Goal: Task Accomplishment & Management: Complete application form

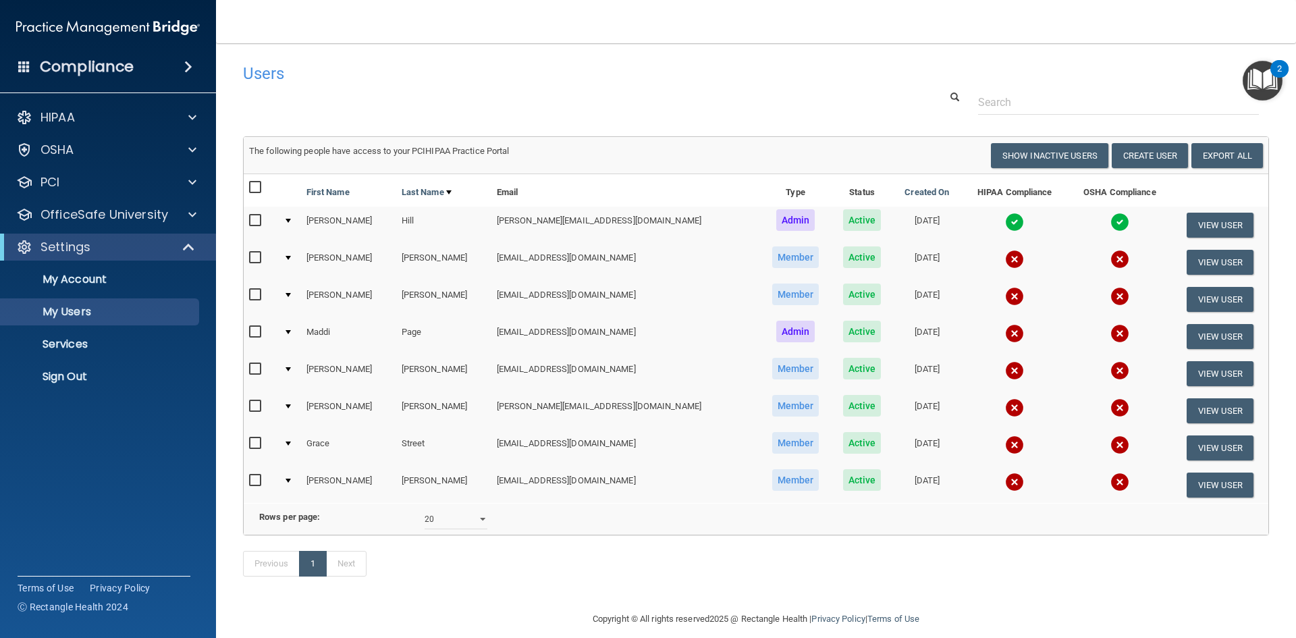
select select "20"
click at [1161, 158] on button "Create User" at bounding box center [1150, 155] width 76 height 25
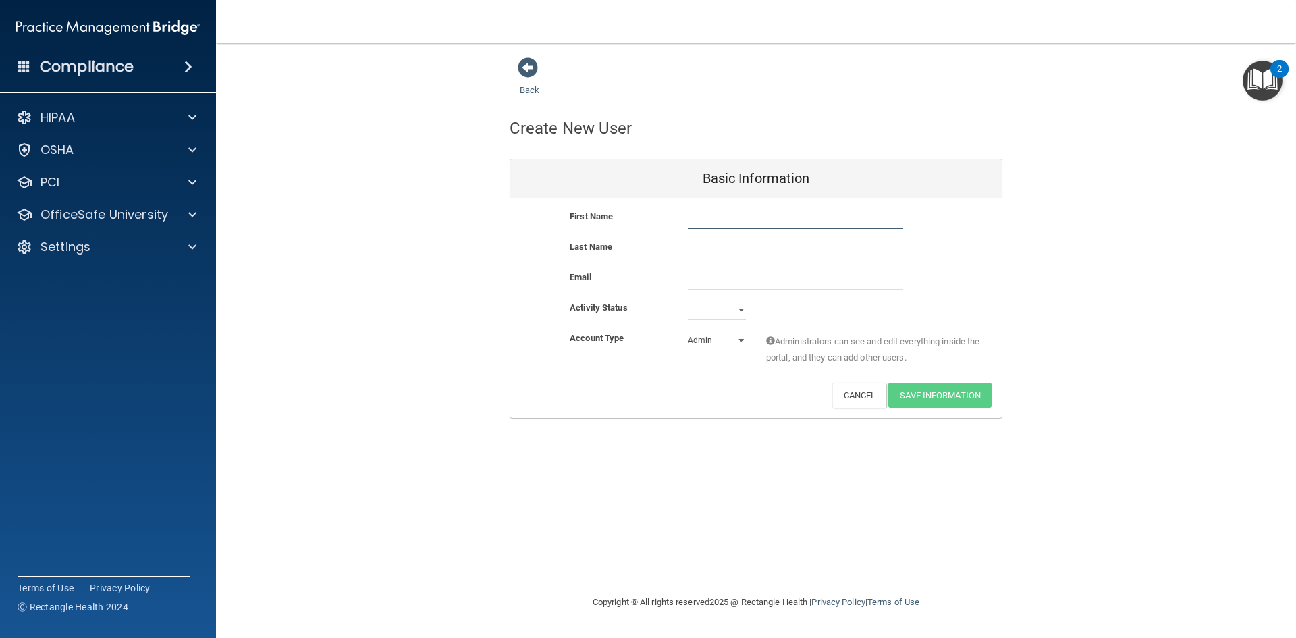
click at [699, 216] on input "text" at bounding box center [795, 219] width 215 height 20
type input "[PERSON_NAME]"
click at [708, 275] on input "email" at bounding box center [795, 279] width 215 height 20
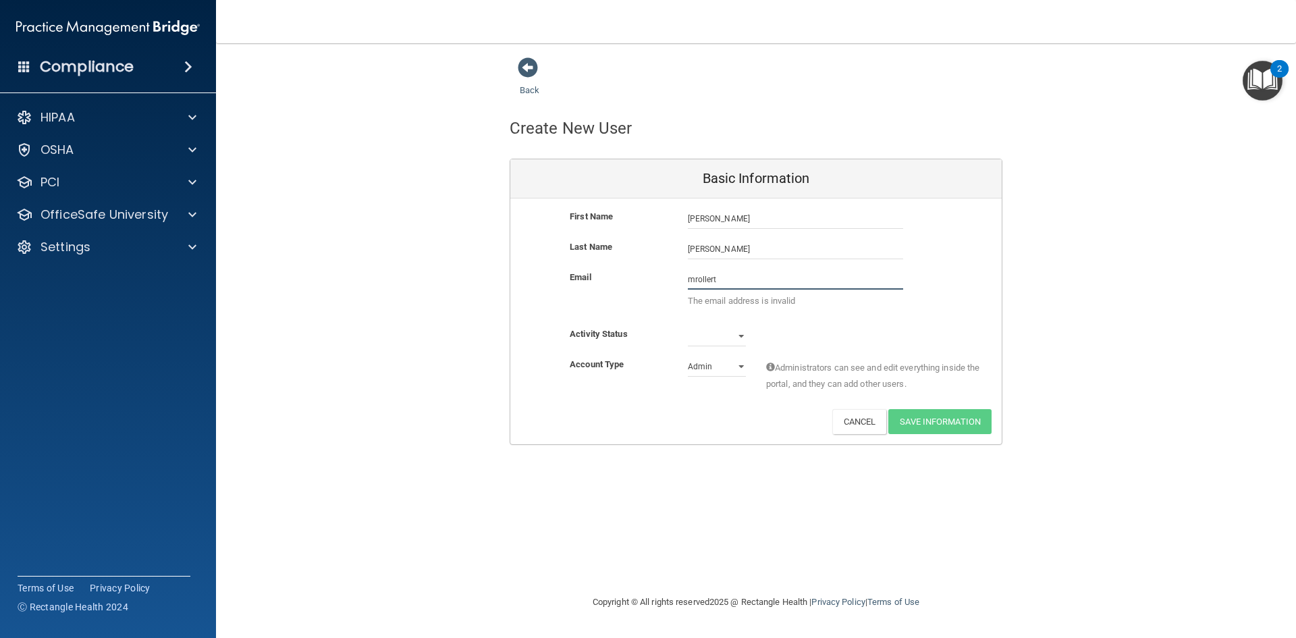
type input "[EMAIL_ADDRESS][DOMAIN_NAME]"
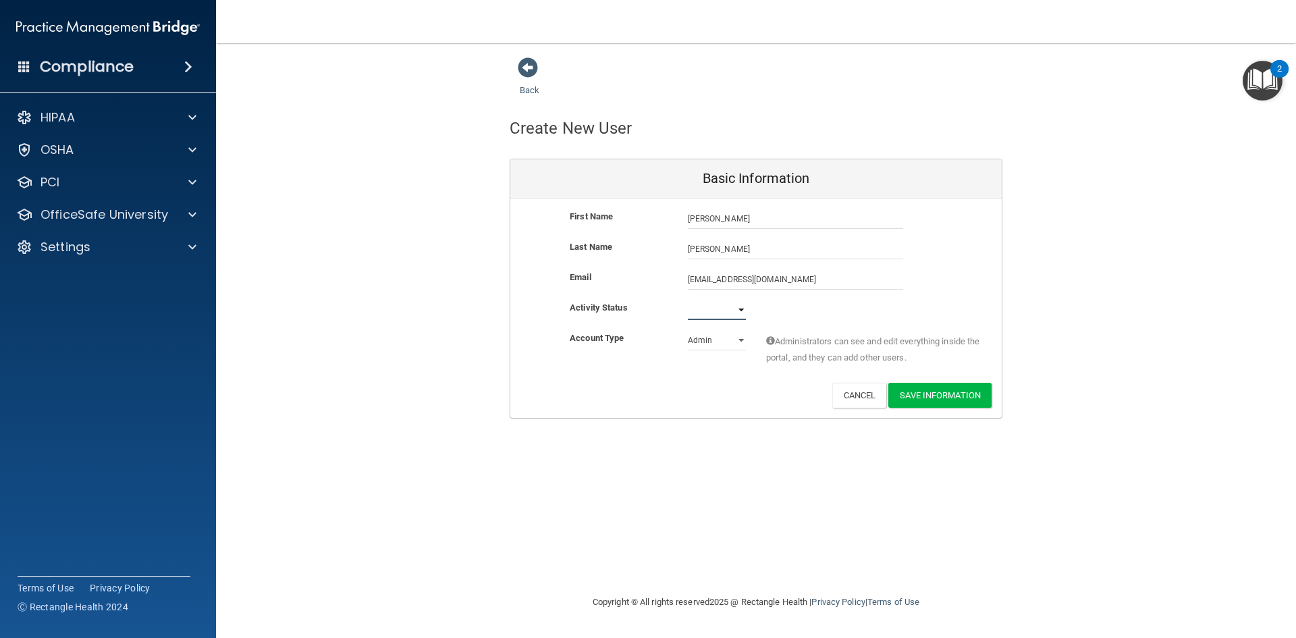
click at [737, 307] on select "Active Inactive" at bounding box center [717, 310] width 58 height 20
select select "active"
click at [688, 300] on select "Active Inactive" at bounding box center [717, 310] width 58 height 20
click at [943, 398] on button "Save Information" at bounding box center [940, 395] width 103 height 25
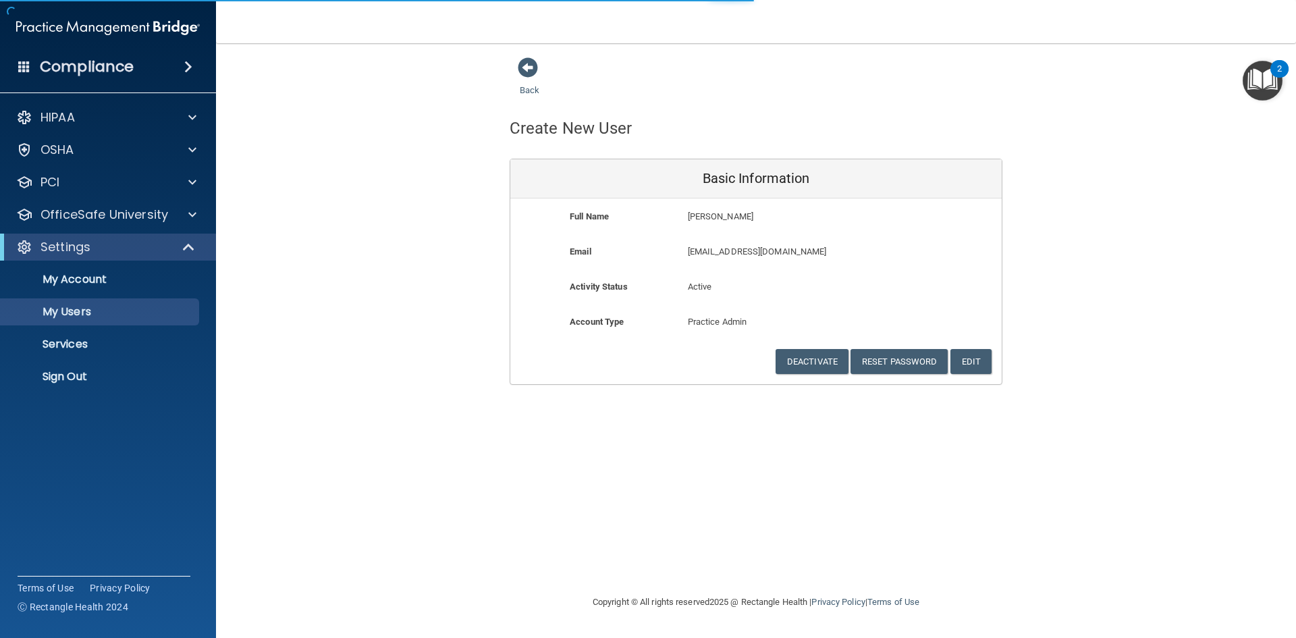
select select "20"
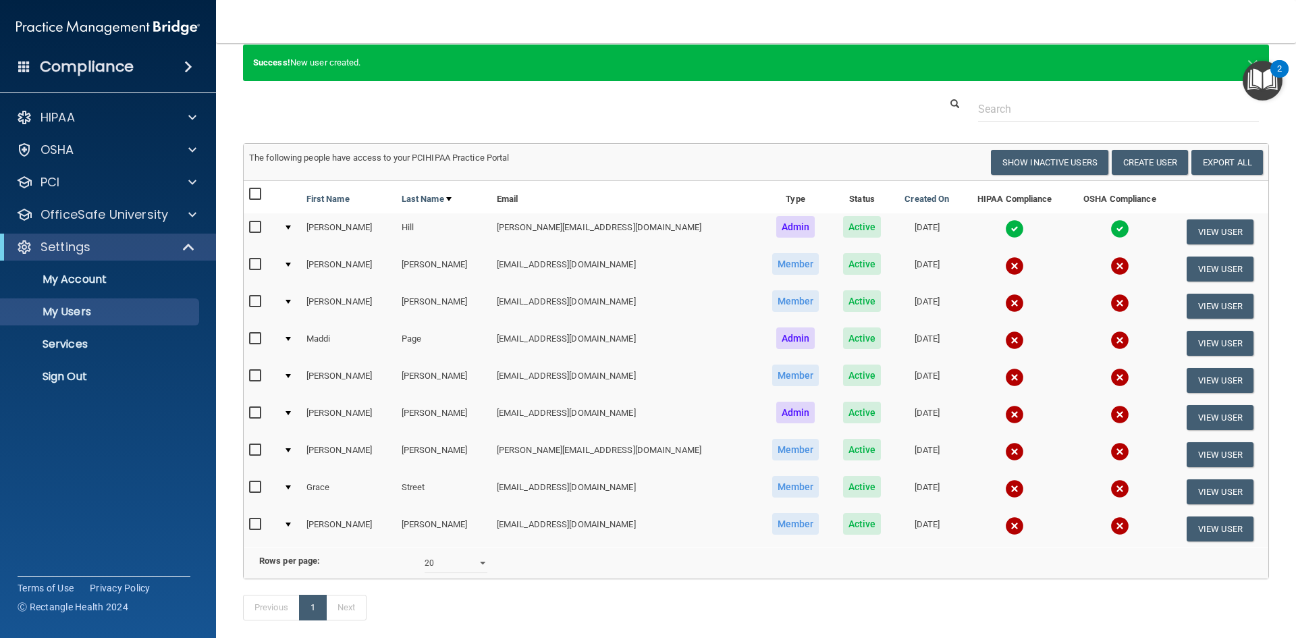
scroll to position [123, 0]
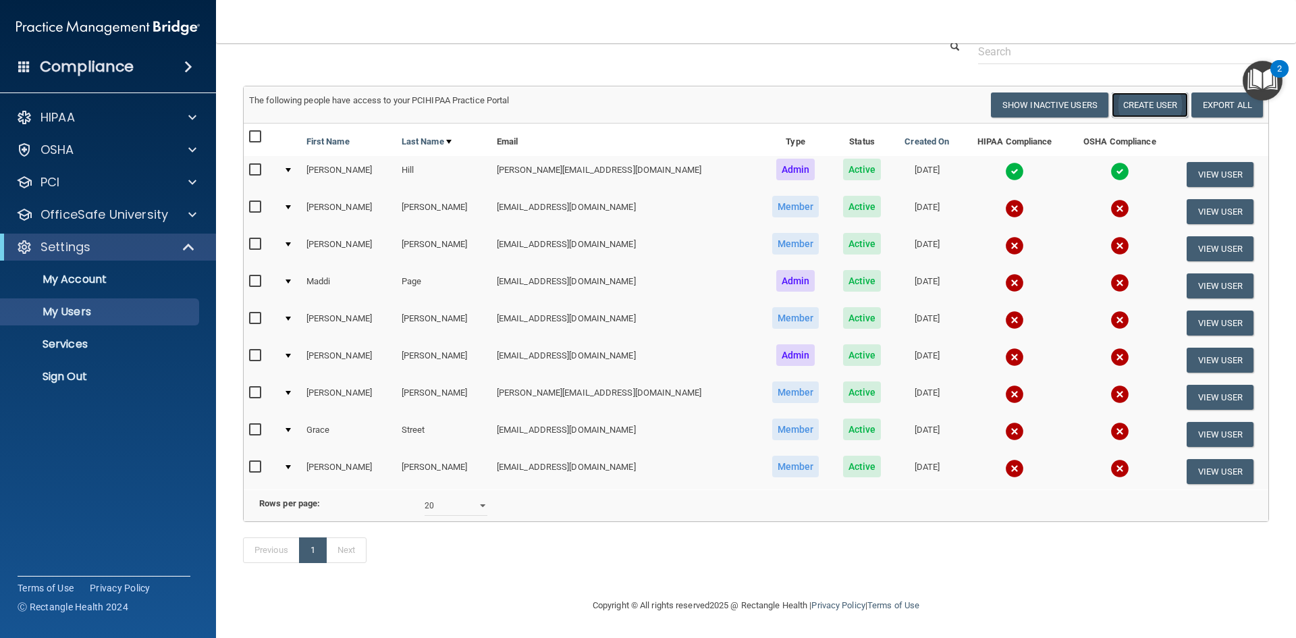
click at [1129, 92] on button "Create User" at bounding box center [1150, 104] width 76 height 25
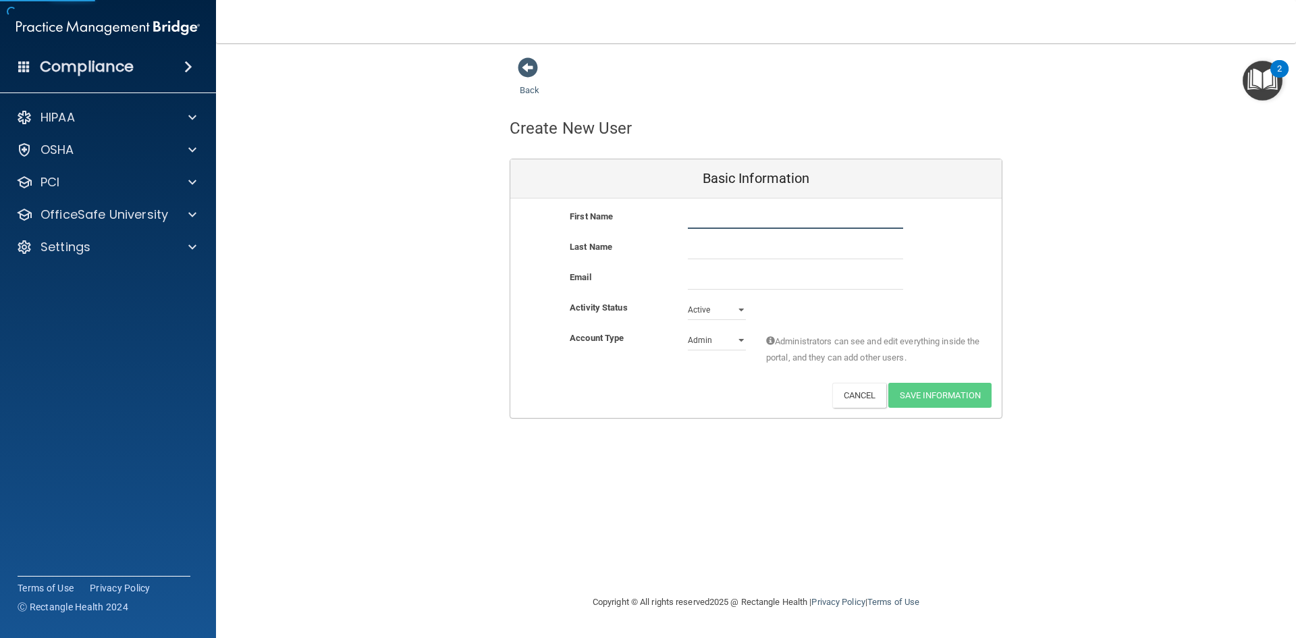
click at [728, 226] on input "text" at bounding box center [795, 219] width 215 height 20
type input "[GEOGRAPHIC_DATA]"
click at [738, 253] on input "text" at bounding box center [795, 249] width 215 height 20
type input "[PERSON_NAME]"
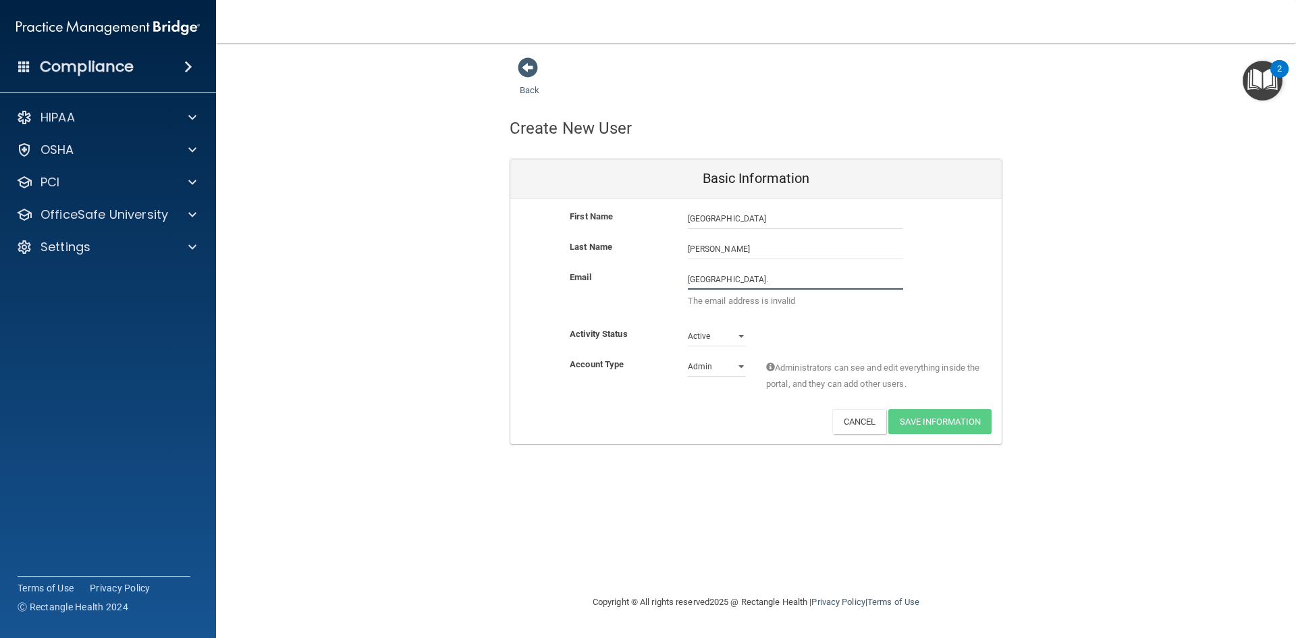
type input "[EMAIL_ADDRESS][DOMAIN_NAME]"
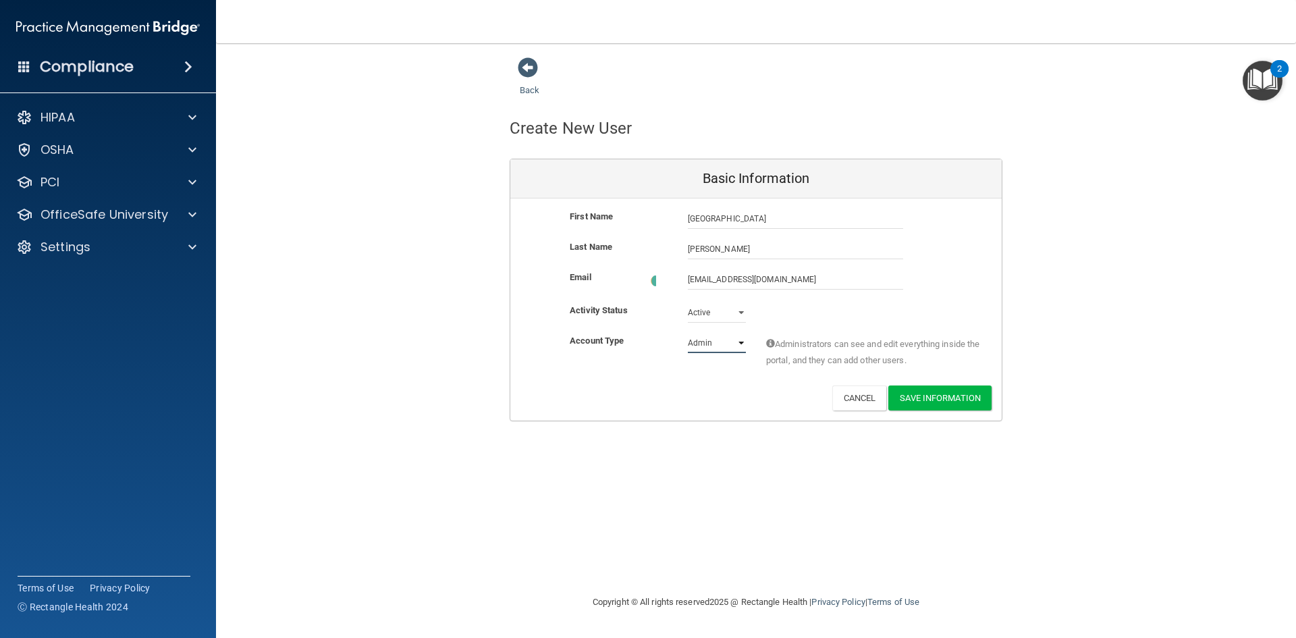
click at [734, 340] on select "Admin Member" at bounding box center [717, 343] width 58 height 20
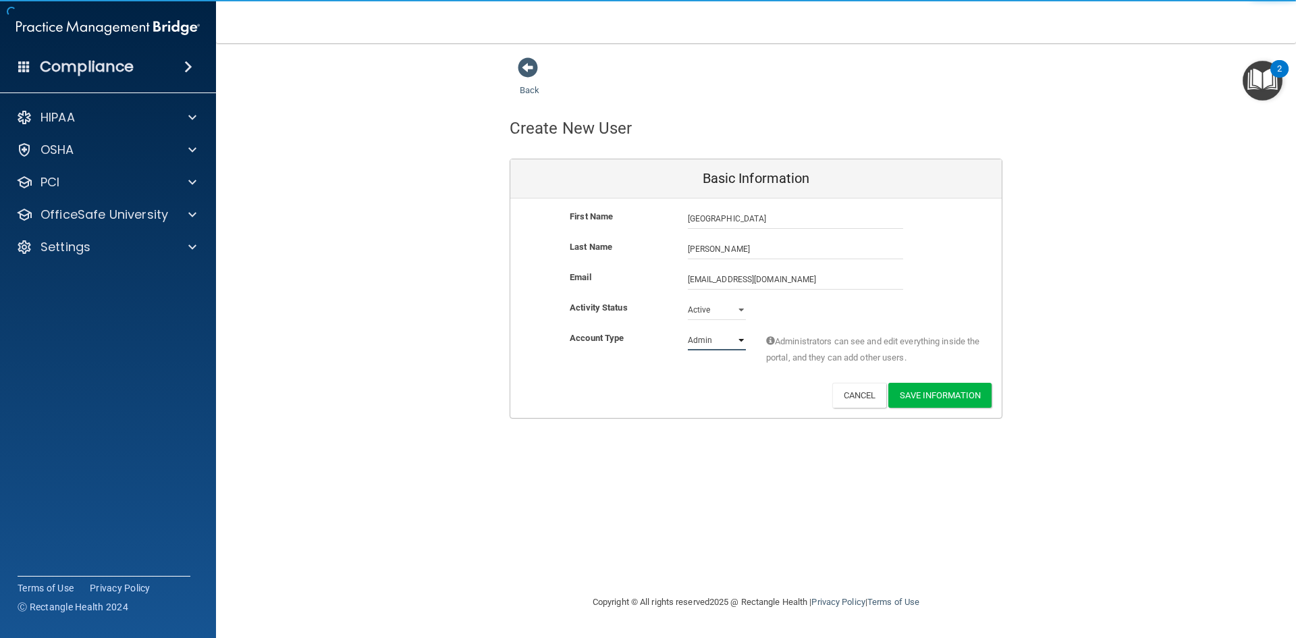
select select "practice_member"
click at [688, 330] on select "Admin Member" at bounding box center [717, 340] width 58 height 20
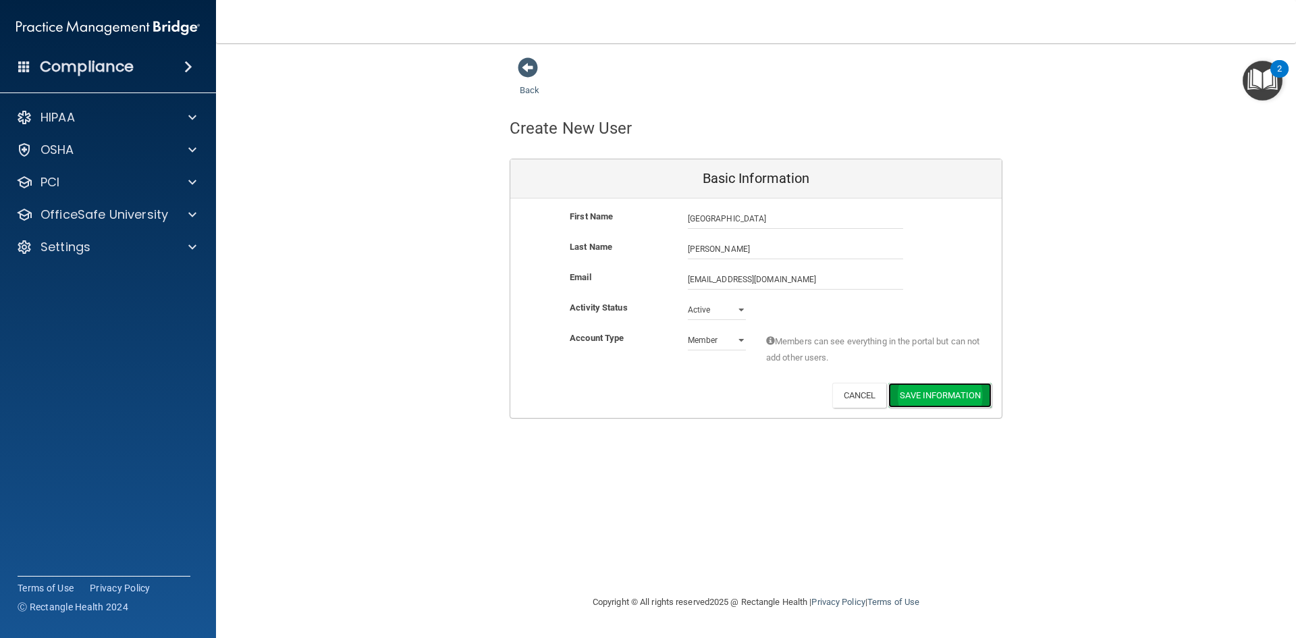
click at [935, 393] on button "Save Information" at bounding box center [940, 395] width 103 height 25
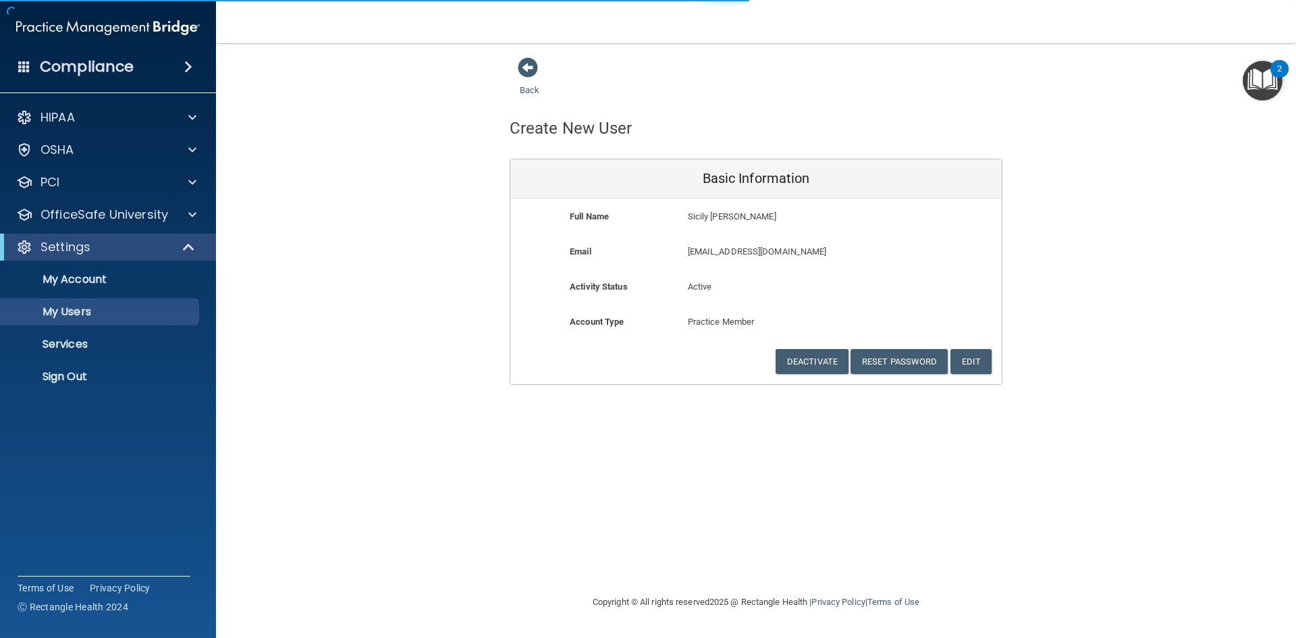
select select "20"
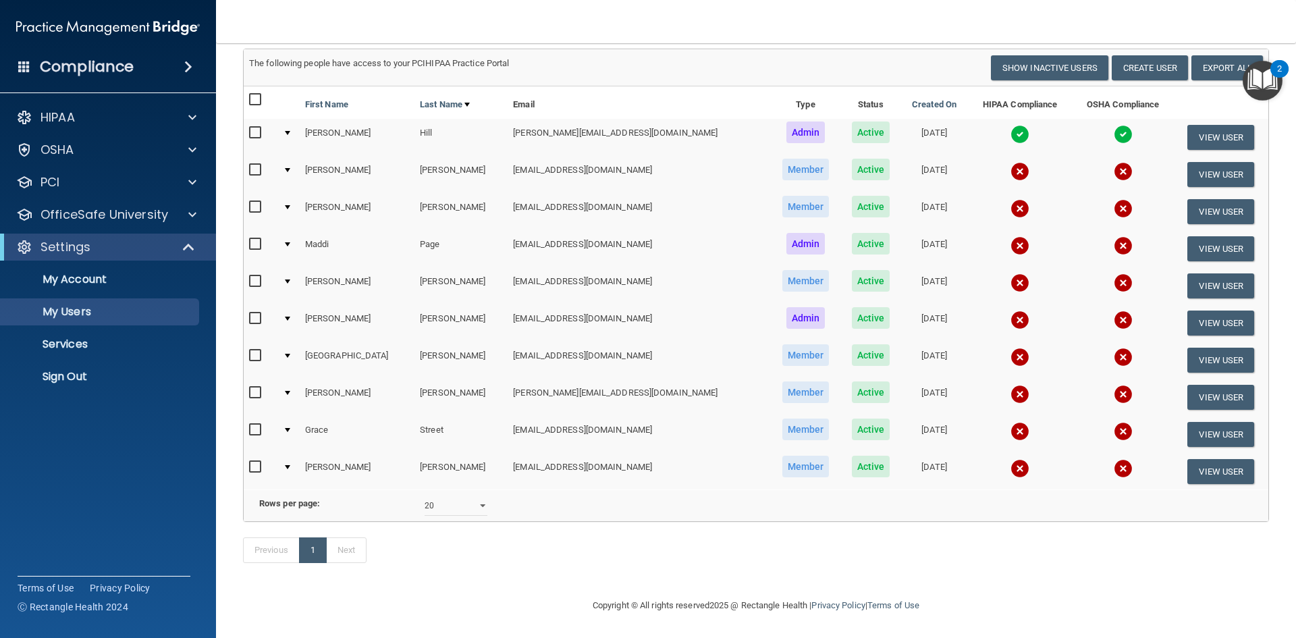
scroll to position [160, 0]
click at [82, 153] on div "OSHA" at bounding box center [89, 150] width 167 height 16
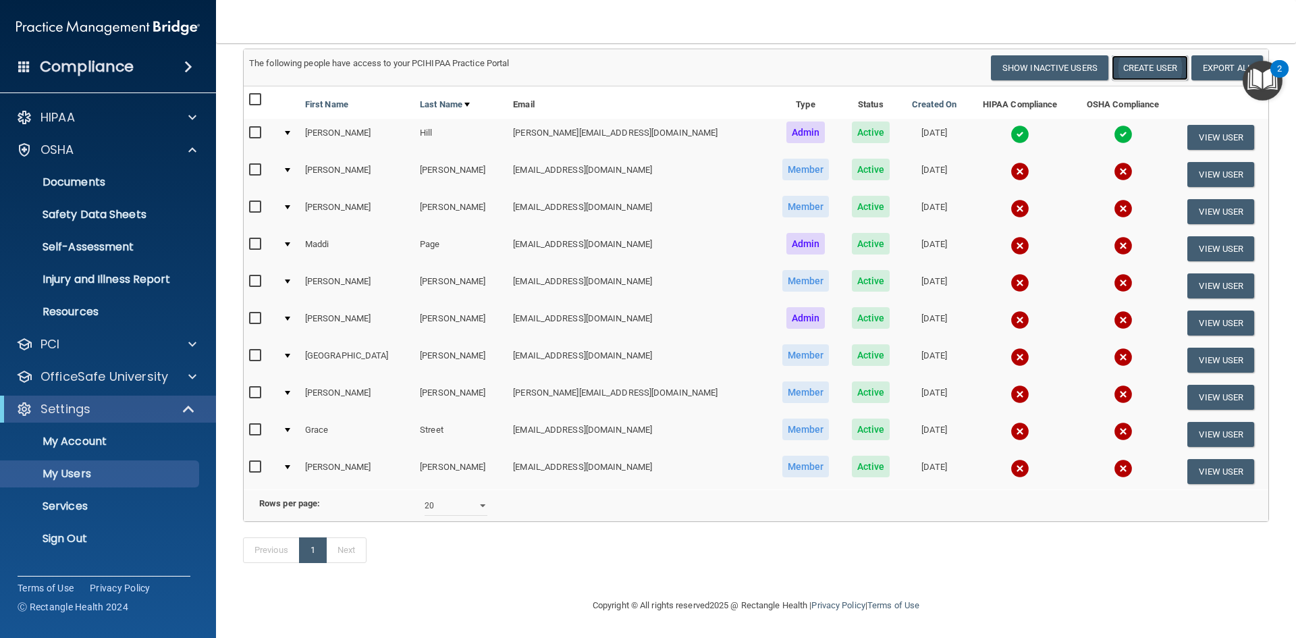
click at [1151, 55] on button "Create User" at bounding box center [1150, 67] width 76 height 25
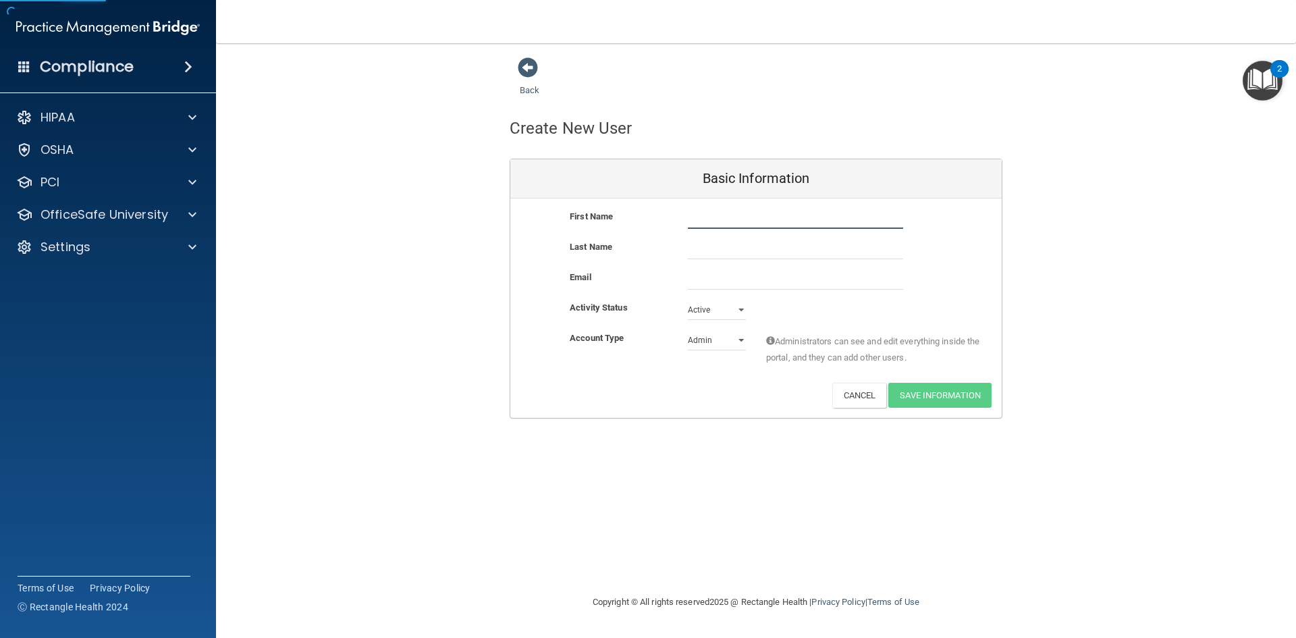
click at [691, 225] on input "text" at bounding box center [795, 219] width 215 height 20
type input "Gillian"
click at [767, 253] on input "text" at bounding box center [795, 249] width 215 height 20
type input "[PERSON_NAME]"
click at [789, 282] on input "email" at bounding box center [795, 279] width 215 height 20
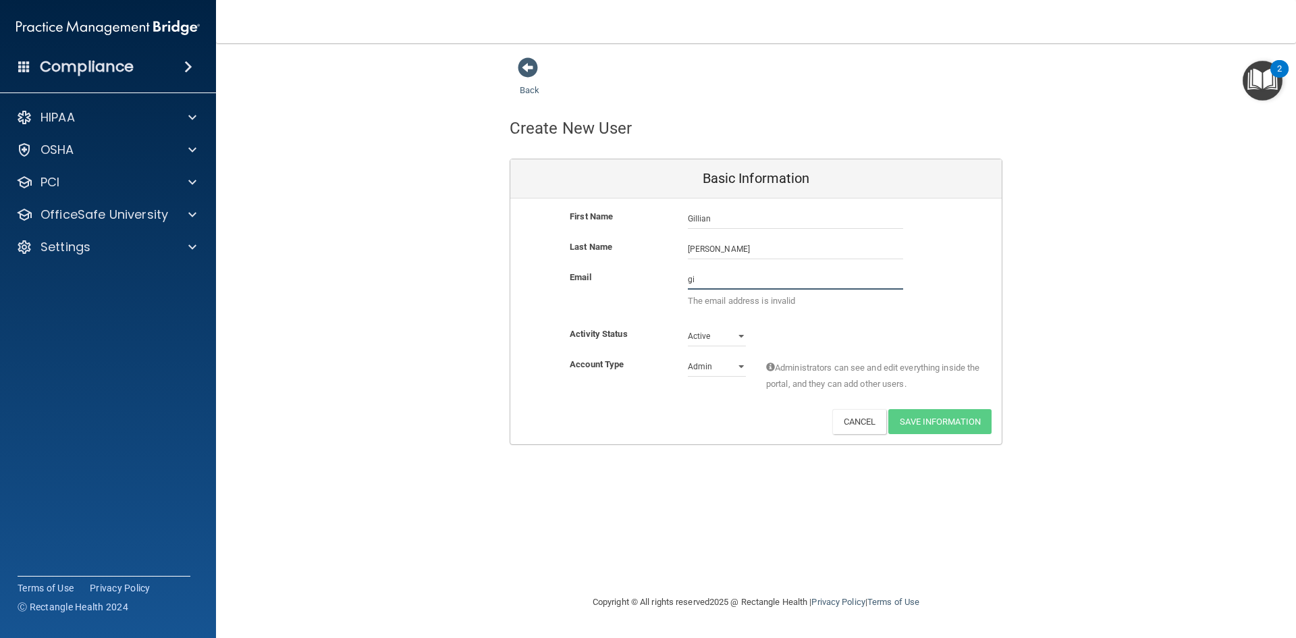
type input "[EMAIL_ADDRESS][DOMAIN_NAME]"
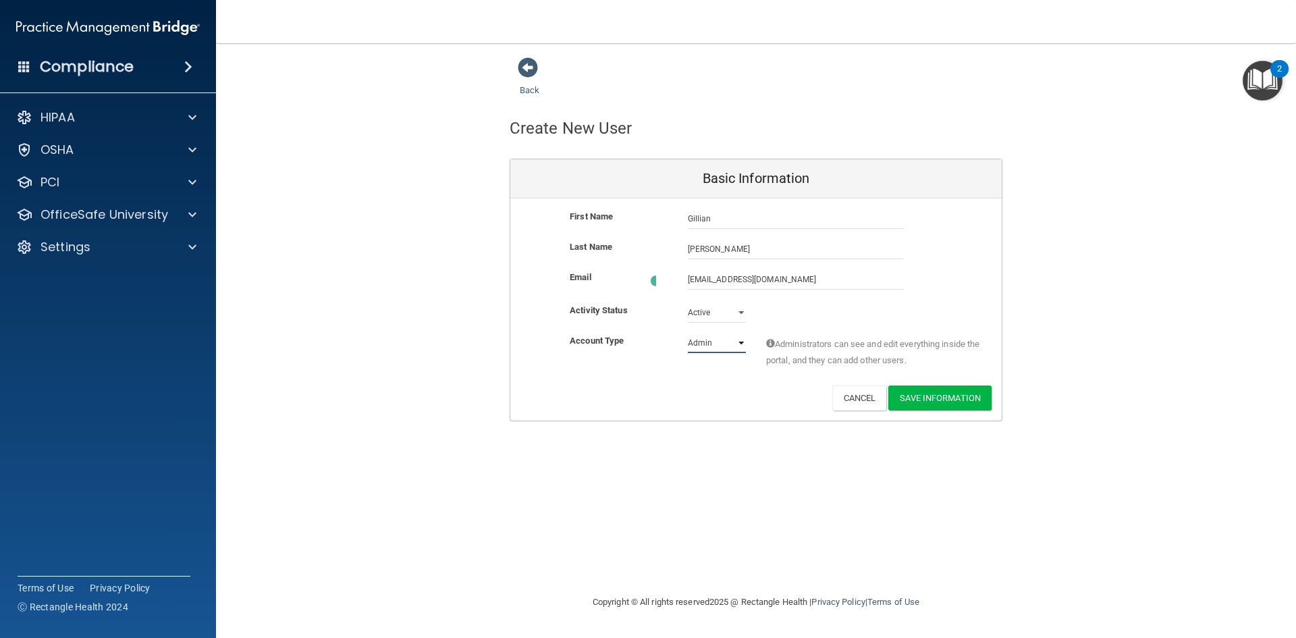
click at [733, 339] on select "Admin Member" at bounding box center [717, 343] width 58 height 20
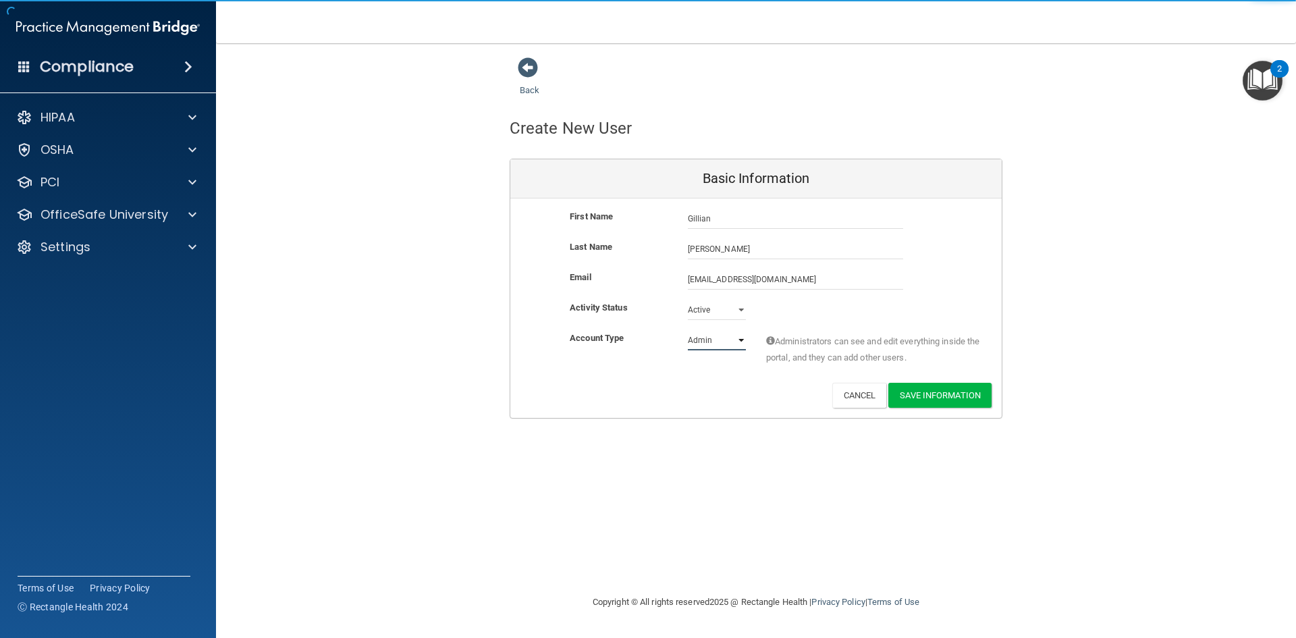
select select "practice_member"
click at [688, 330] on select "Admin Member" at bounding box center [717, 340] width 58 height 20
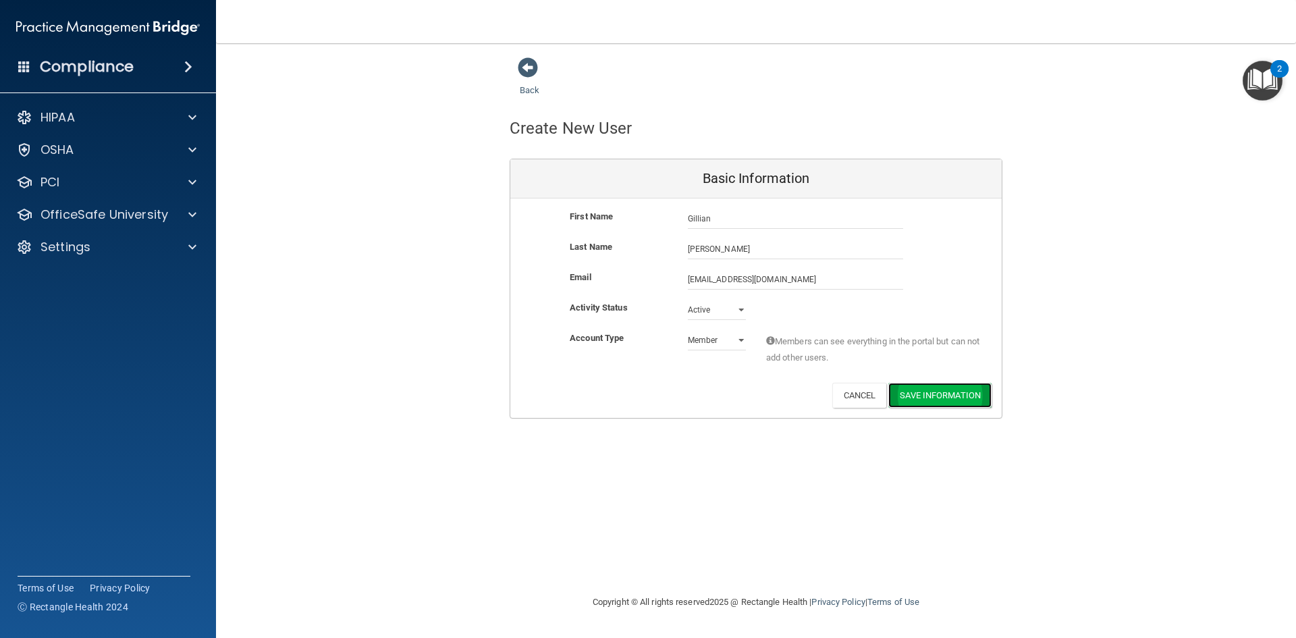
click at [918, 394] on button "Save Information" at bounding box center [940, 395] width 103 height 25
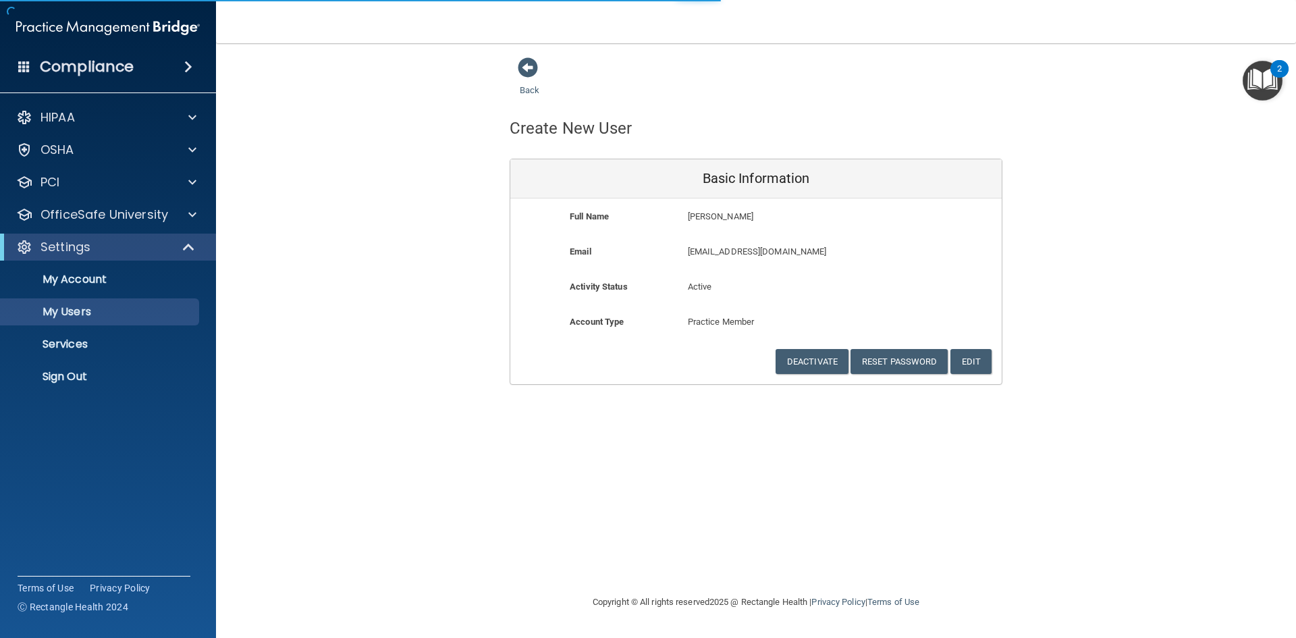
select select "20"
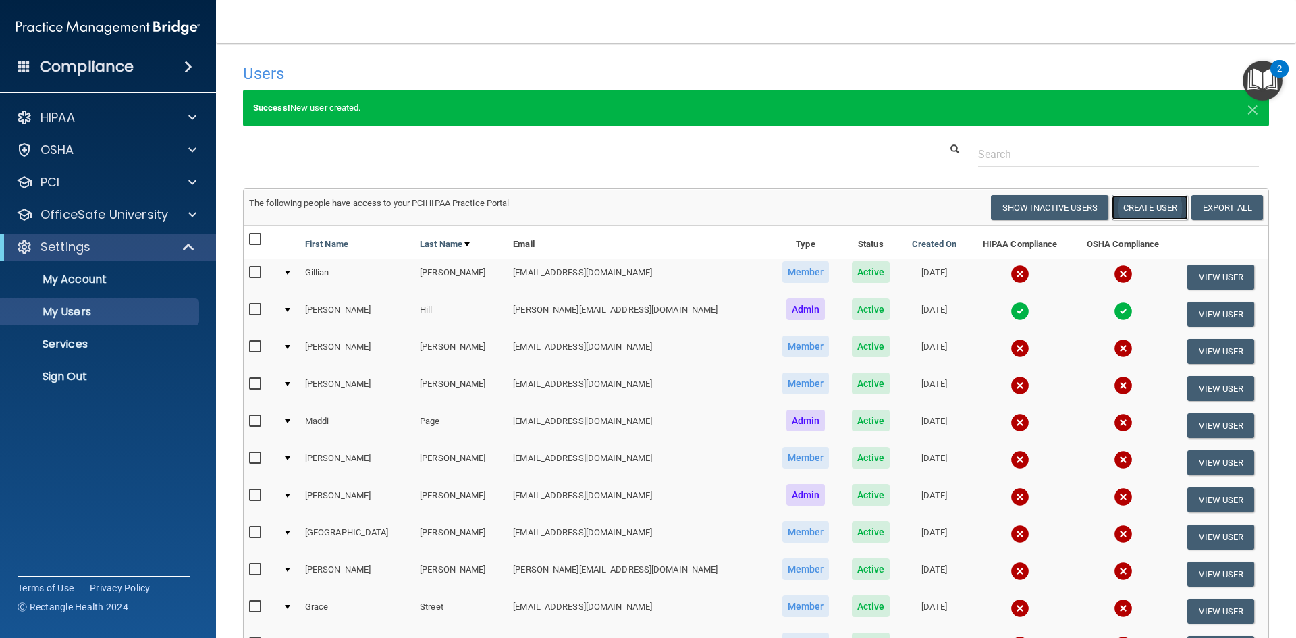
click at [1132, 209] on button "Create User" at bounding box center [1150, 207] width 76 height 25
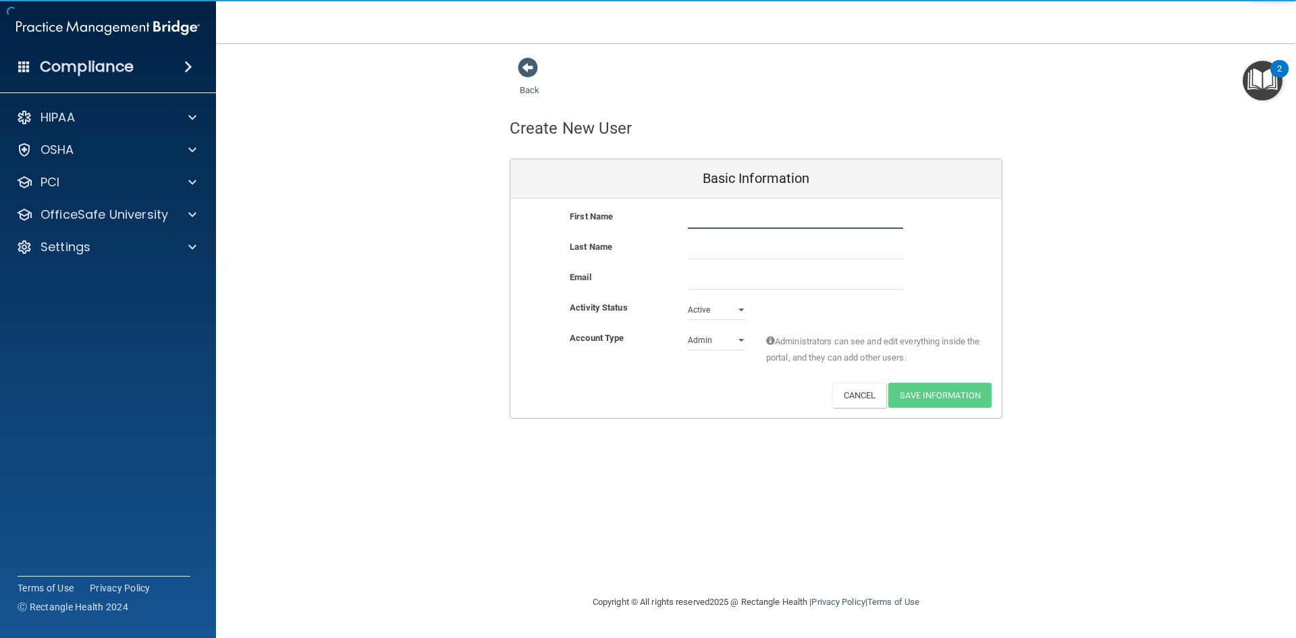
click at [725, 222] on input "text" at bounding box center [795, 219] width 215 height 20
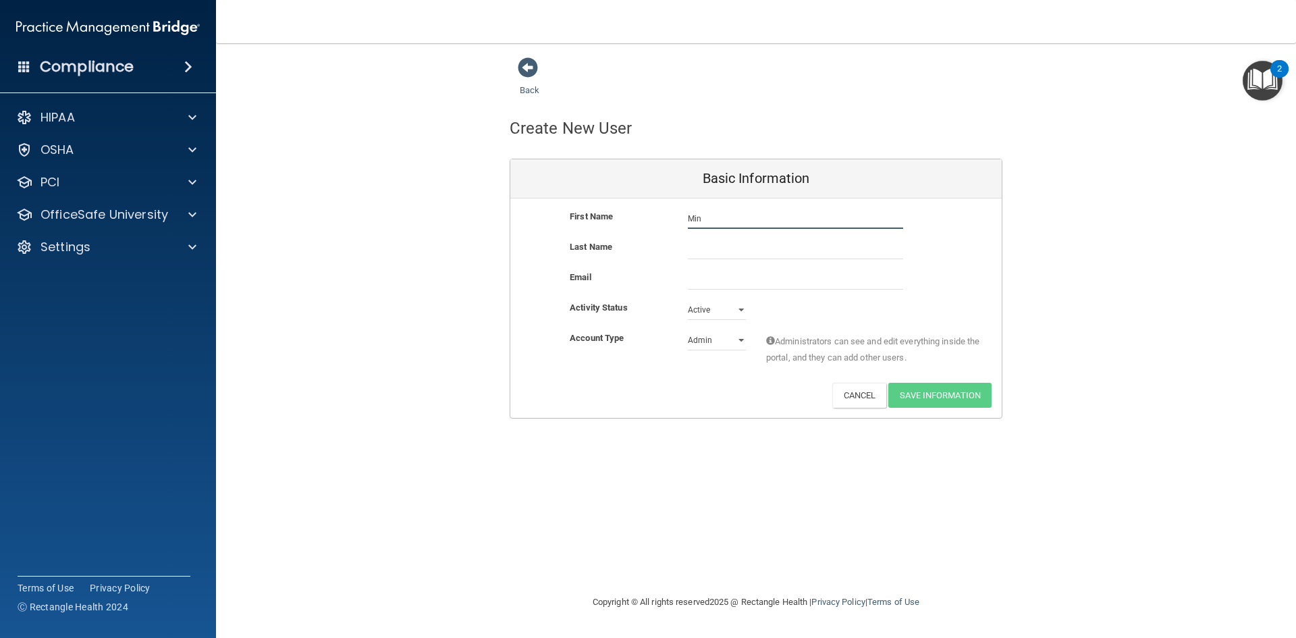
type input "[PERSON_NAME]"
click at [760, 248] on input "text" at bounding box center [795, 249] width 215 height 20
type input "Mayor"
click at [766, 281] on input "email" at bounding box center [795, 279] width 215 height 20
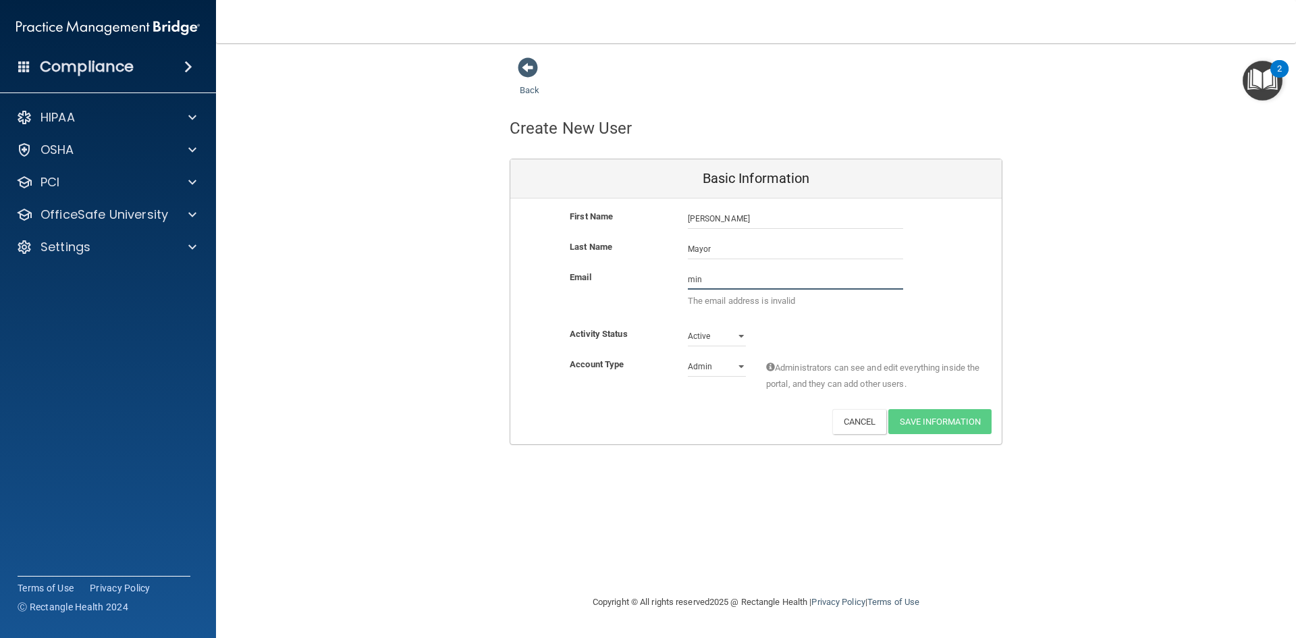
type input "[EMAIL_ADDRESS][DOMAIN_NAME]"
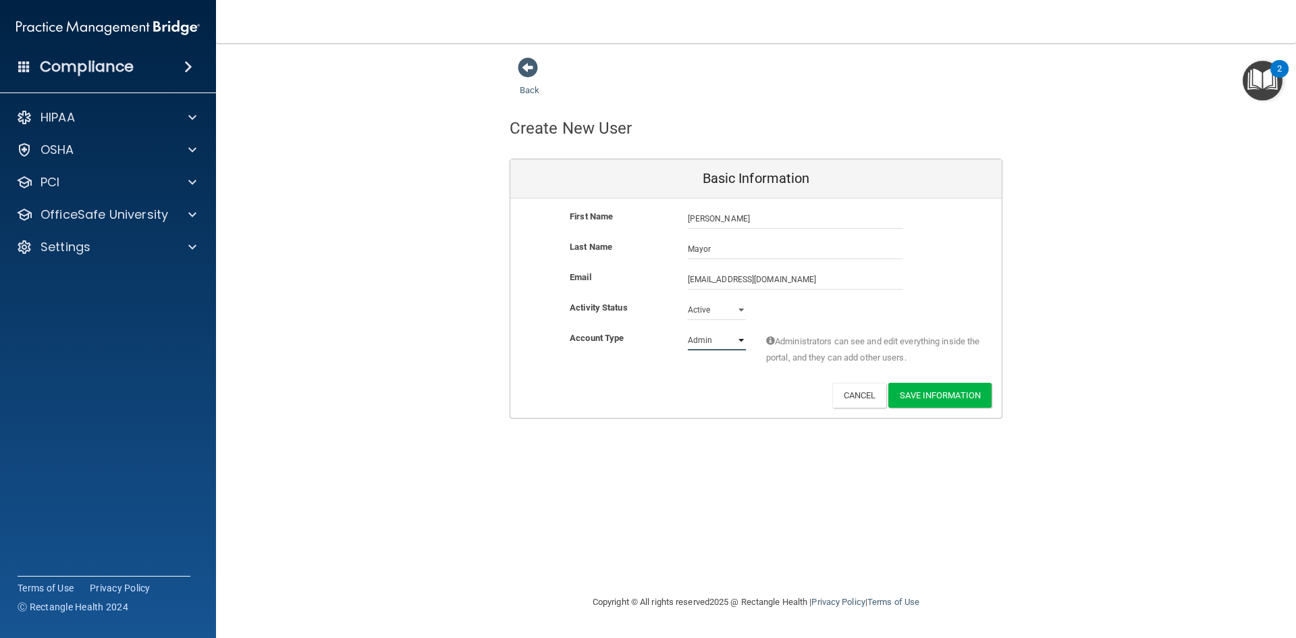
click at [737, 338] on select "Admin Member" at bounding box center [717, 340] width 58 height 20
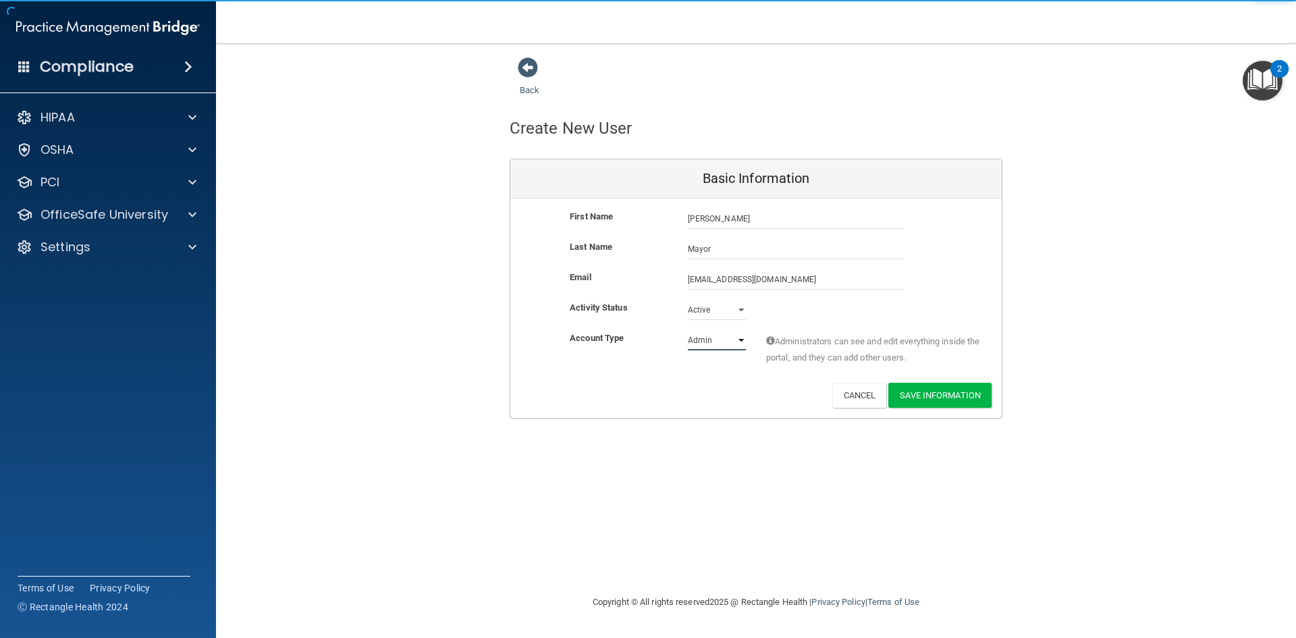
select select "practice_member"
click at [688, 330] on select "Admin Member" at bounding box center [717, 340] width 58 height 20
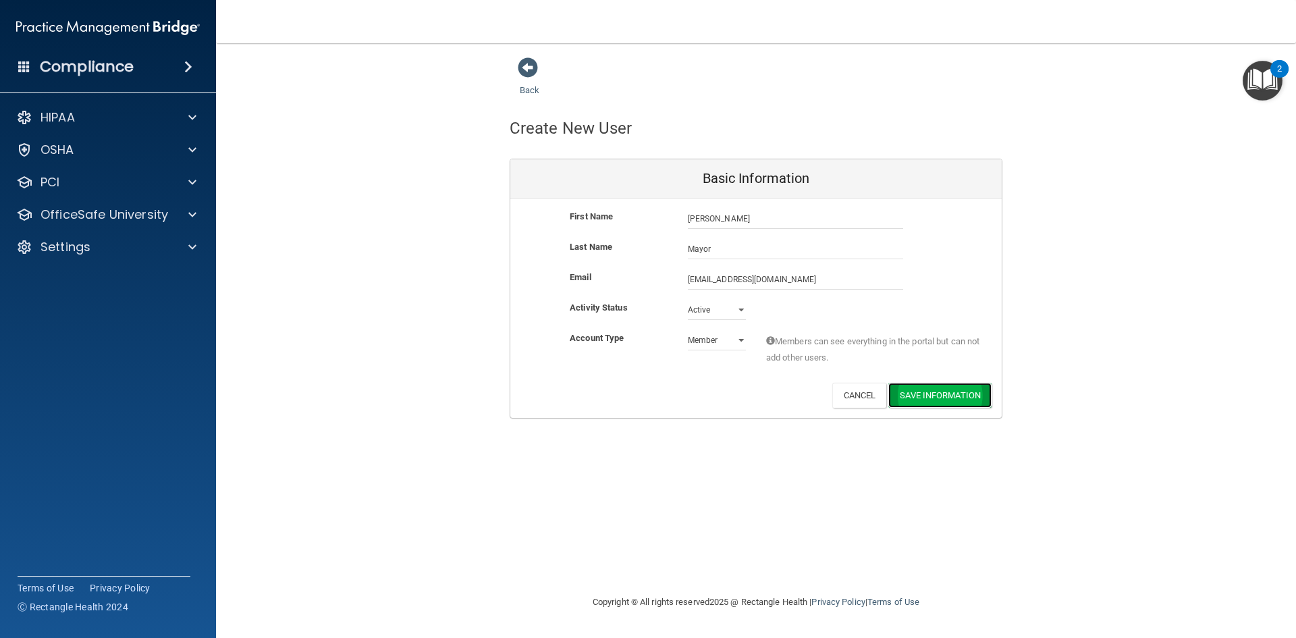
click at [948, 394] on button "Save Information" at bounding box center [940, 395] width 103 height 25
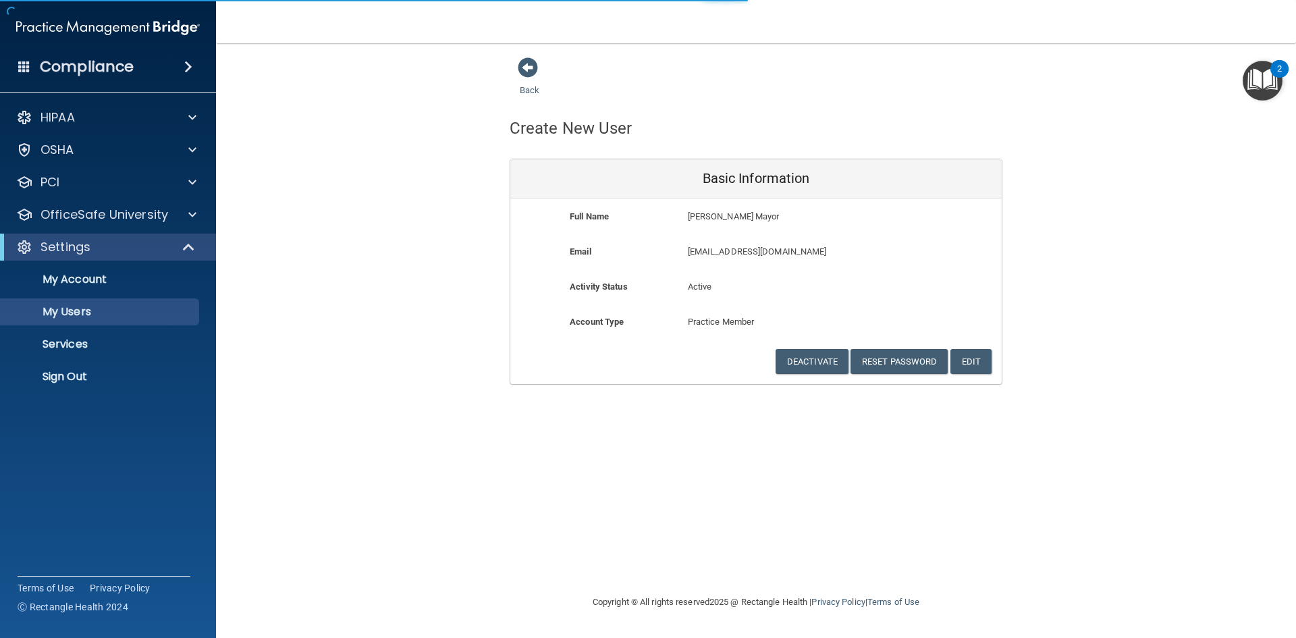
select select "20"
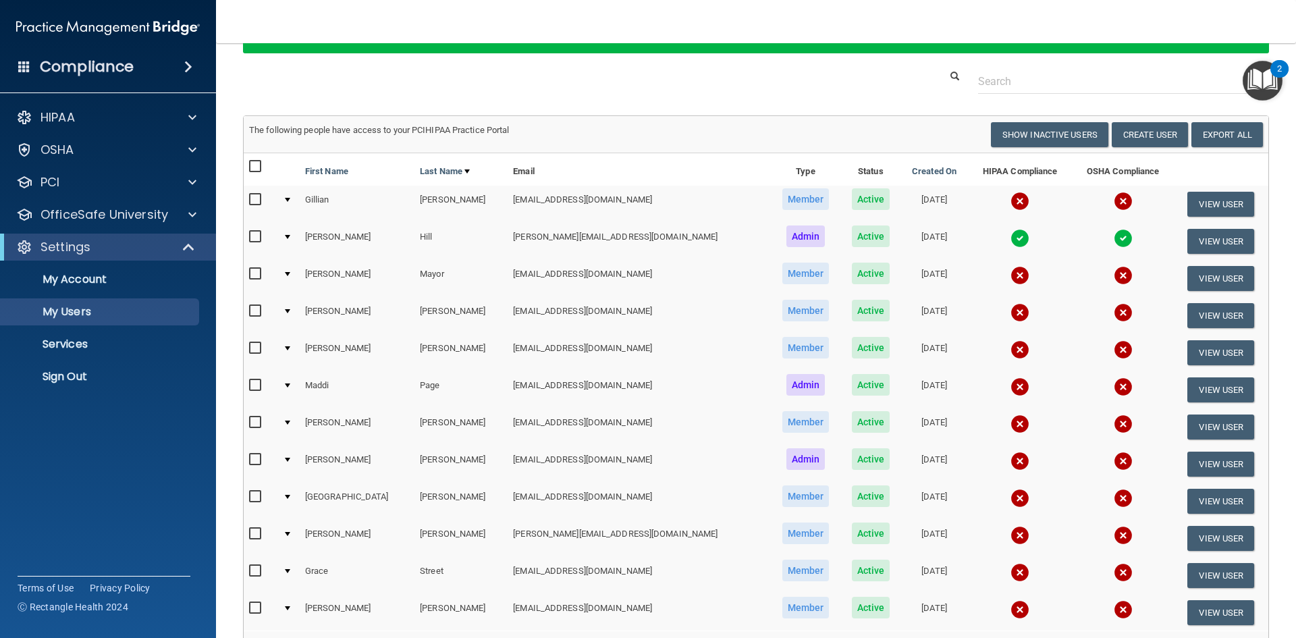
scroll to position [32, 0]
